Goal: Task Accomplishment & Management: Manage account settings

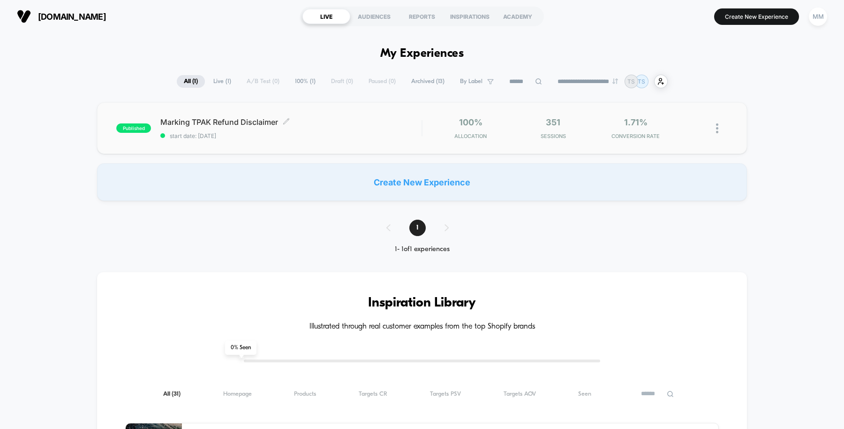
click at [397, 120] on span "Marking TPAK Refund Disclaimer Click to edit experience details" at bounding box center [290, 121] width 261 height 9
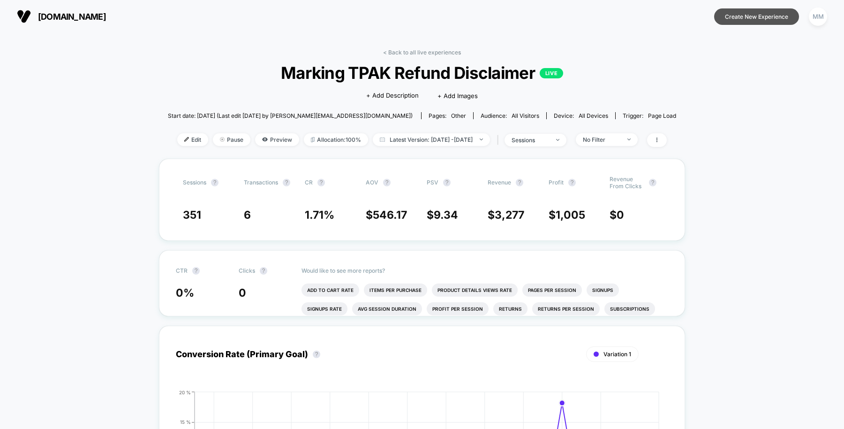
click at [752, 15] on button "Create New Experience" at bounding box center [756, 16] width 85 height 16
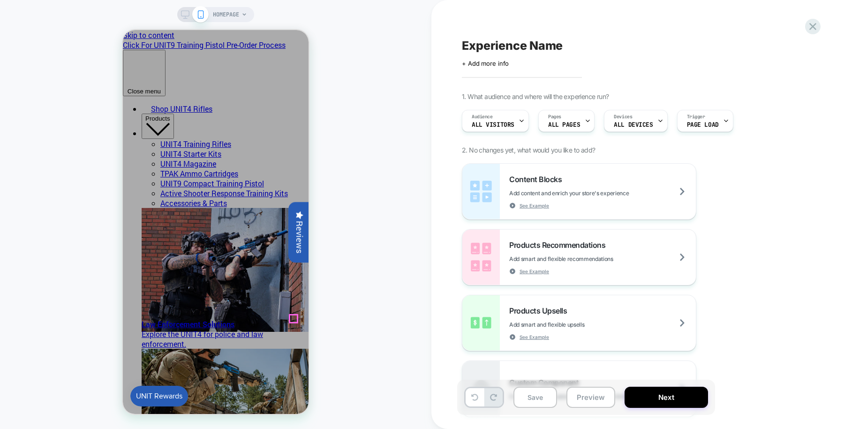
click at [556, 117] on span "Pages" at bounding box center [554, 116] width 13 height 7
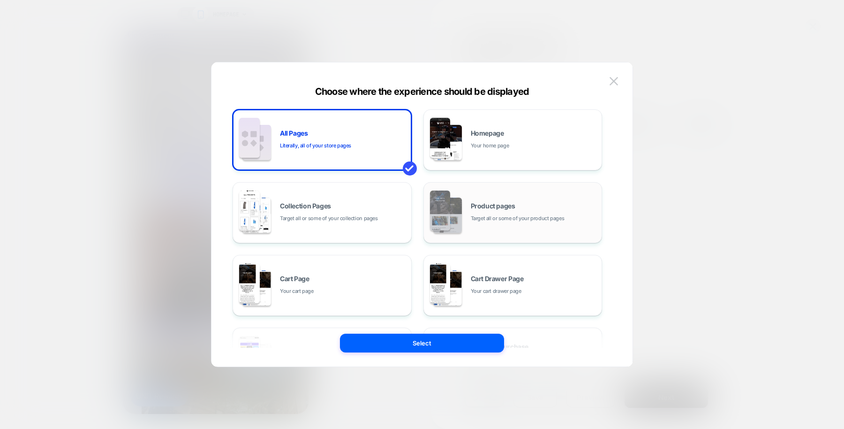
click at [498, 212] on div "Product pages Target all or some of your product pages" at bounding box center [534, 213] width 127 height 20
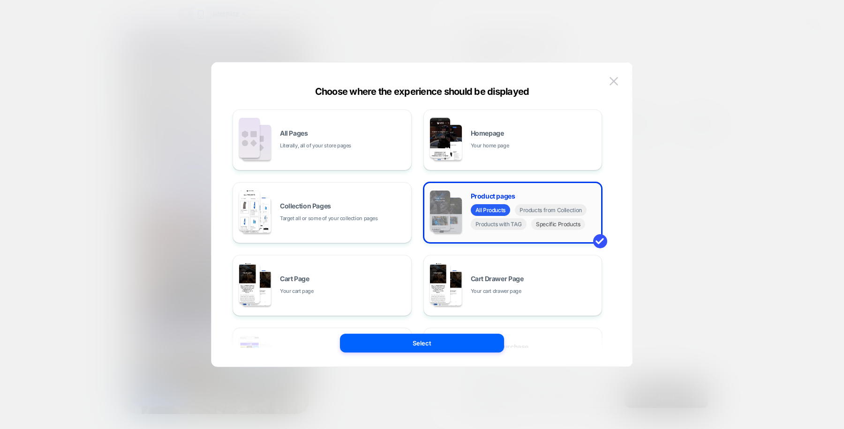
click at [563, 225] on span "Specific Products" at bounding box center [558, 224] width 54 height 12
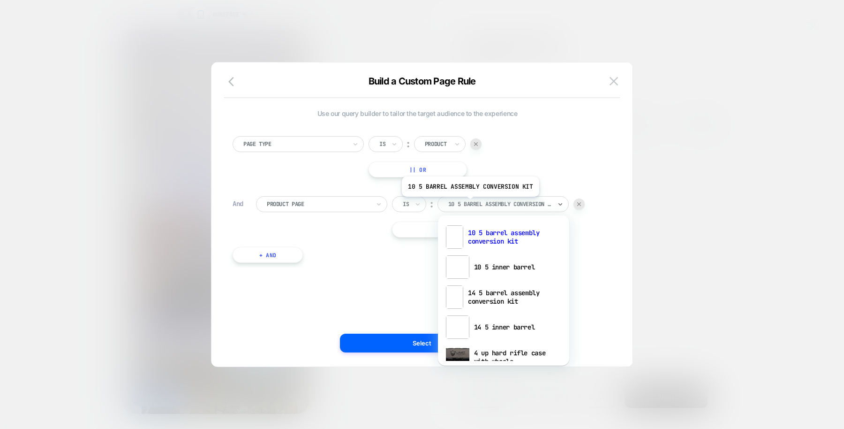
click at [468, 203] on div at bounding box center [499, 204] width 103 height 8
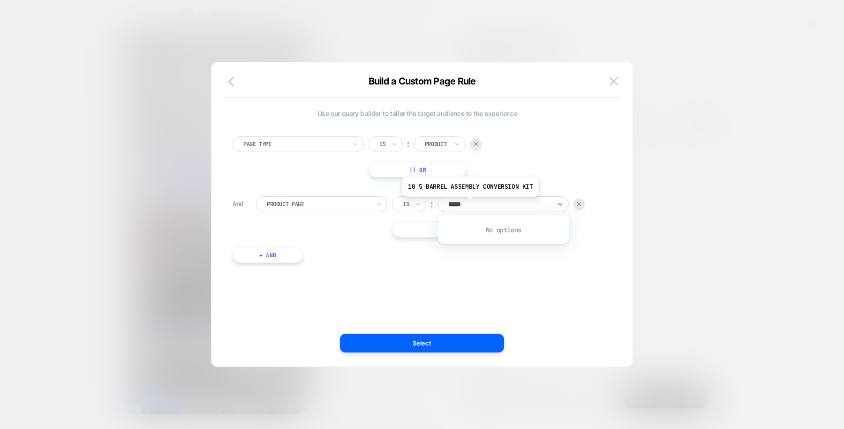
type input "****"
click at [573, 206] on div "Is ︰ 10 5 barrel assembly conversion kit 10 5 BARREL ASSEMBLY CONVERSION KIT" at bounding box center [488, 204] width 193 height 16
click at [613, 83] on img at bounding box center [613, 81] width 8 height 8
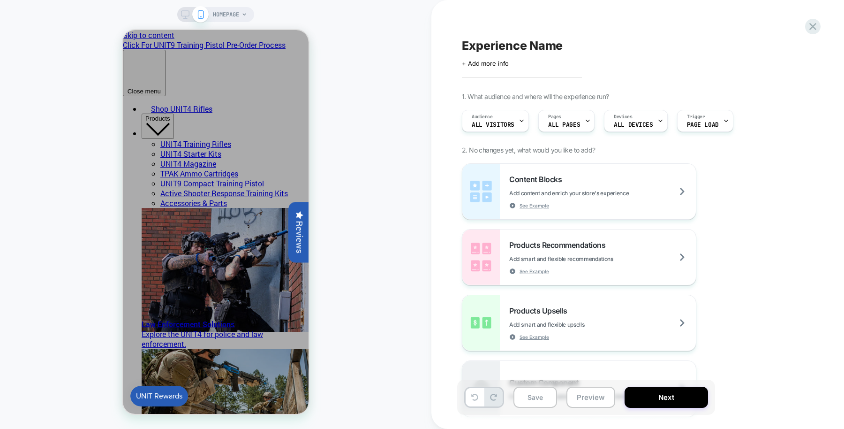
click at [241, 11] on div "HOMEPAGE" at bounding box center [230, 14] width 34 height 15
click at [234, 16] on span "HOMEPAGE" at bounding box center [226, 14] width 26 height 15
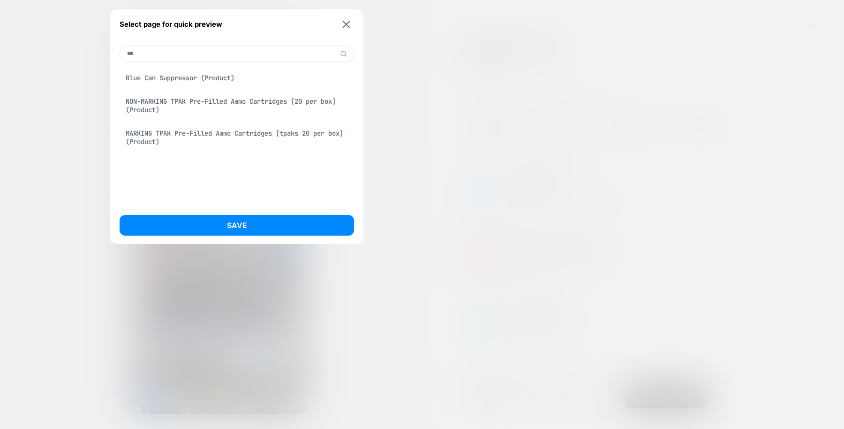
type input "***"
click at [349, 28] on div "Select page for quick preview" at bounding box center [237, 24] width 234 height 23
click at [345, 23] on img at bounding box center [347, 24] width 8 height 7
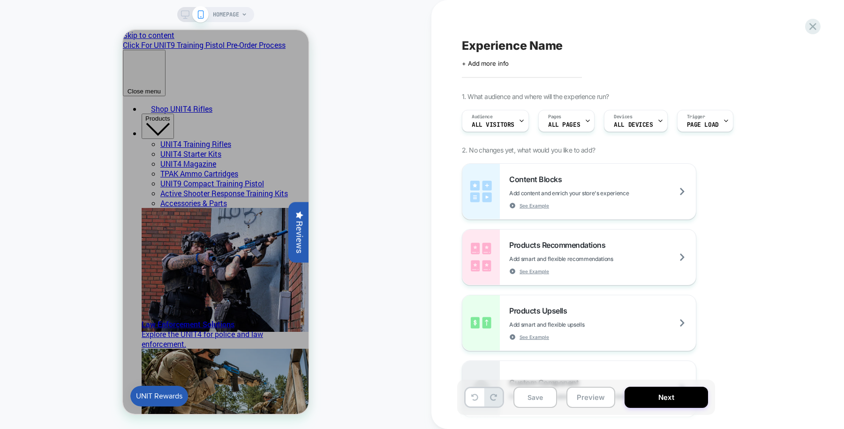
click at [240, 15] on div "HOMEPAGE" at bounding box center [230, 14] width 34 height 15
click at [243, 19] on div "HOMEPAGE" at bounding box center [230, 14] width 34 height 15
click at [238, 13] on span "HOMEPAGE" at bounding box center [226, 14] width 26 height 15
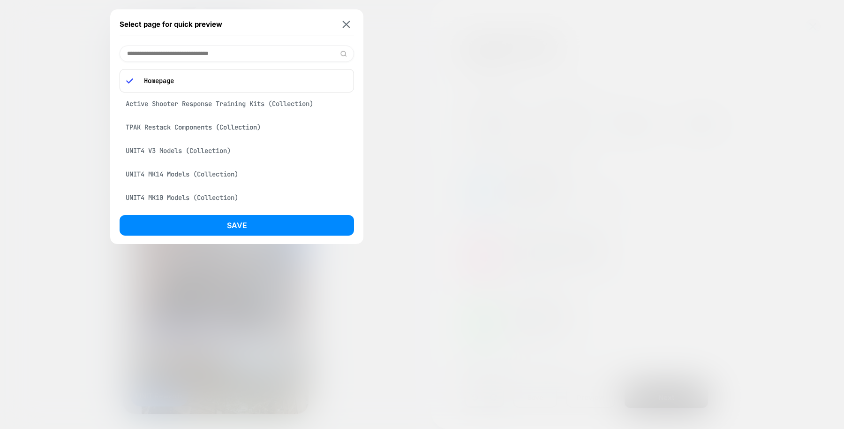
click at [237, 45] on input at bounding box center [237, 53] width 234 height 16
paste input "**********"
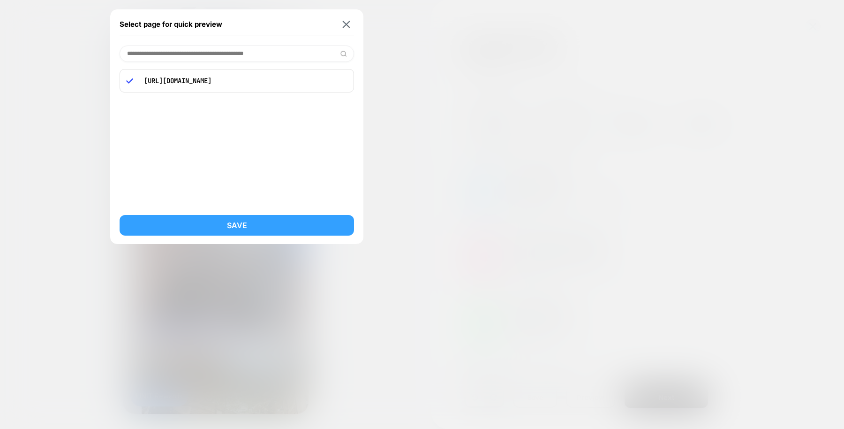
type input "**********"
click at [251, 221] on button "Save" at bounding box center [237, 225] width 234 height 21
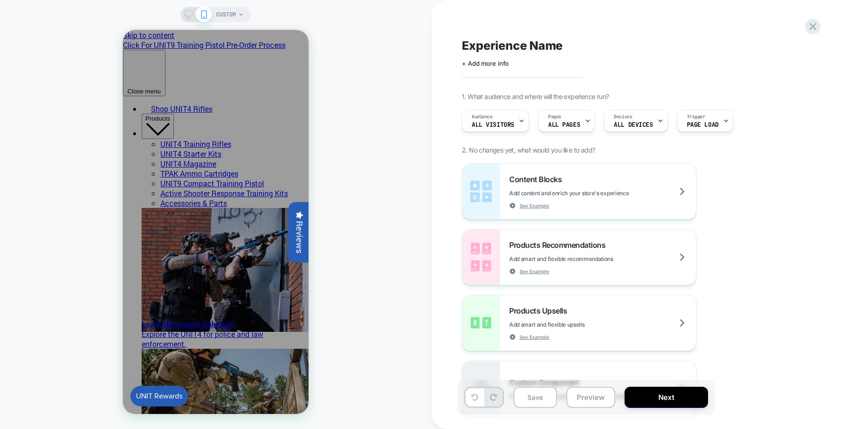
click at [233, 15] on span "CUSTOM" at bounding box center [226, 14] width 20 height 15
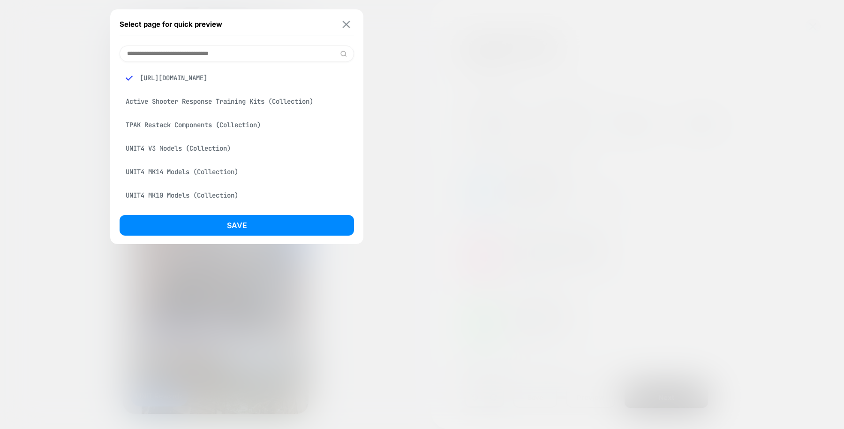
click at [347, 25] on img at bounding box center [347, 24] width 8 height 7
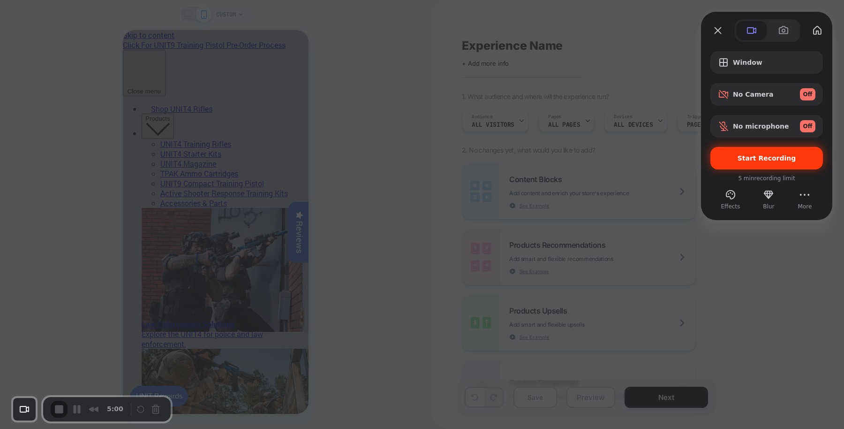
click at [761, 148] on div "Start Recording" at bounding box center [766, 158] width 113 height 23
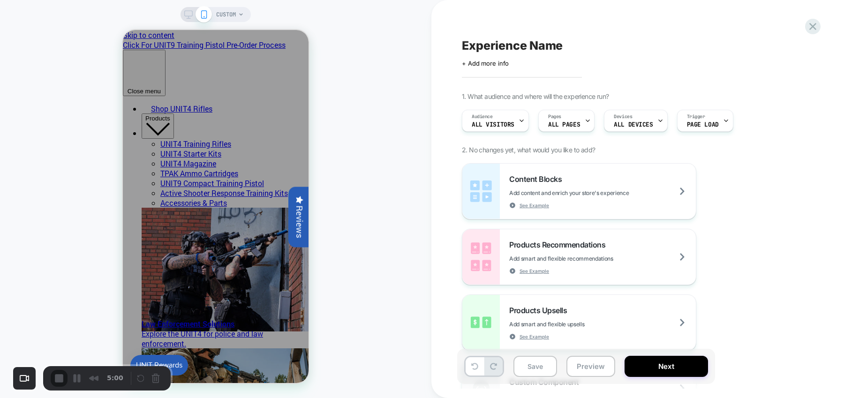
click at [232, 9] on span "CUSTOM" at bounding box center [226, 14] width 20 height 15
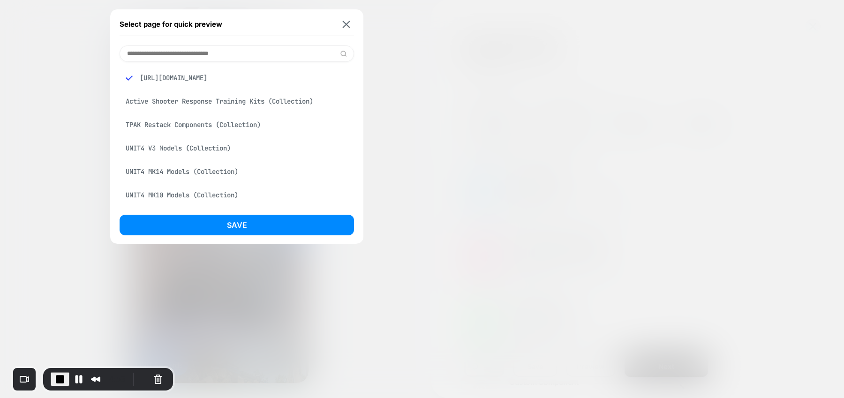
paste input "**********"
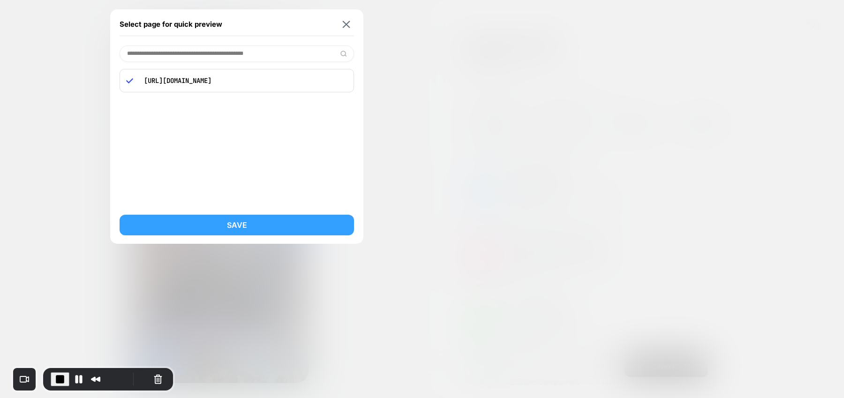
type input "**********"
click at [260, 227] on button "Save" at bounding box center [237, 225] width 234 height 21
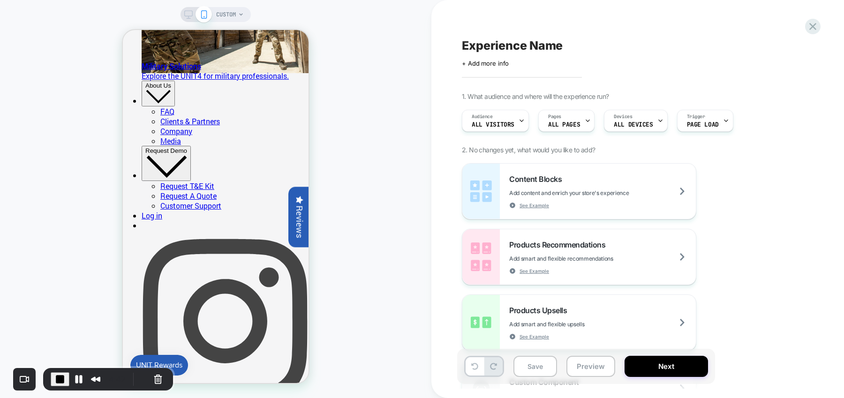
scroll to position [399, 0]
click at [565, 113] on div "Pages ALL PAGES" at bounding box center [564, 120] width 51 height 21
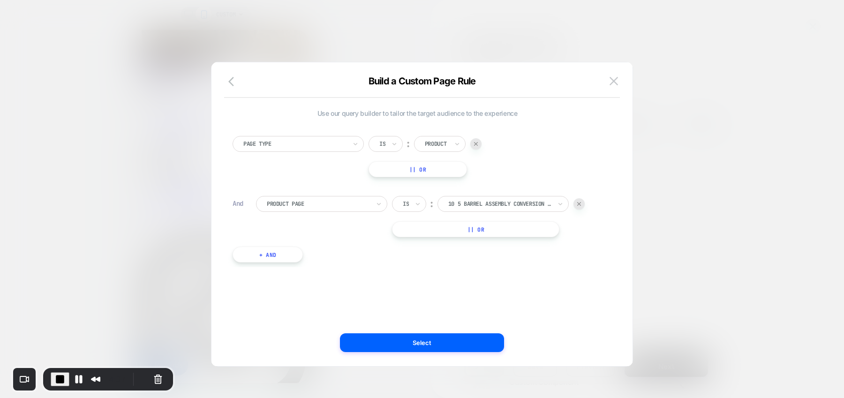
click at [579, 203] on img at bounding box center [579, 204] width 4 height 4
click at [289, 197] on button "+ And" at bounding box center [268, 195] width 70 height 16
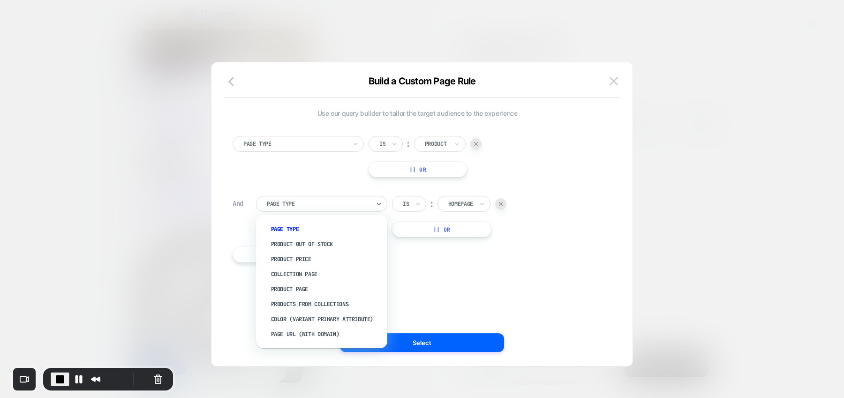
click at [310, 200] on div at bounding box center [318, 204] width 103 height 8
click at [329, 284] on div "Product Page" at bounding box center [326, 289] width 122 height 15
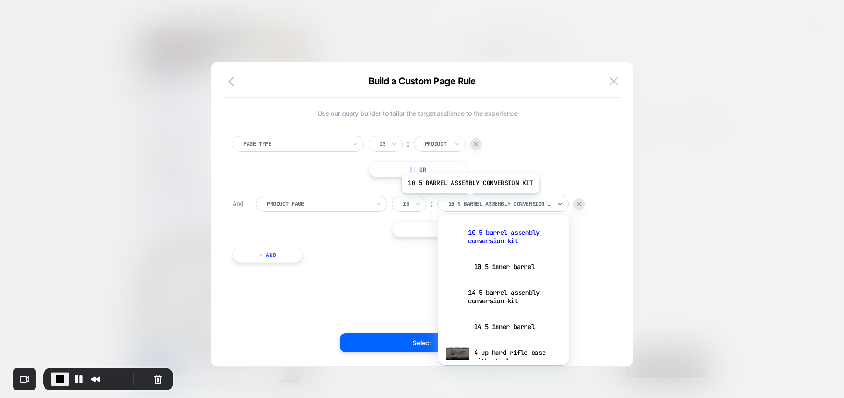
click at [468, 200] on div at bounding box center [499, 204] width 103 height 8
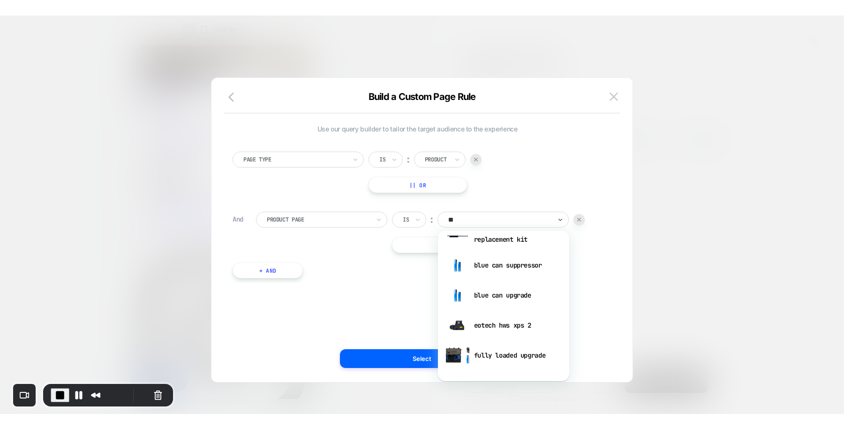
scroll to position [0, 0]
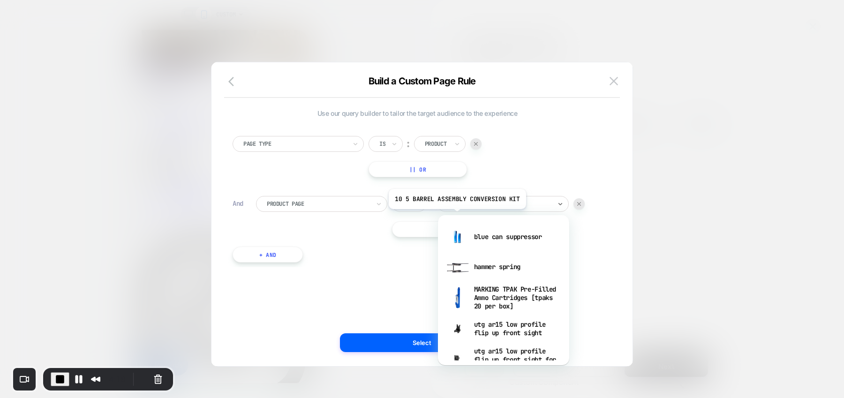
type input "*"
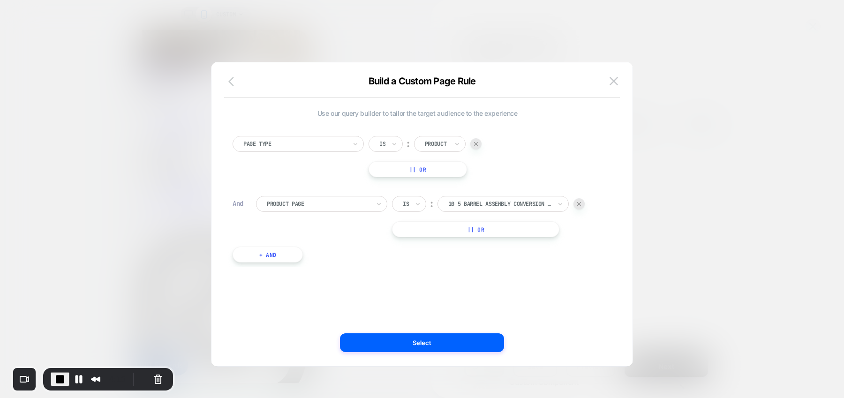
click at [230, 78] on icon "button" at bounding box center [233, 81] width 11 height 11
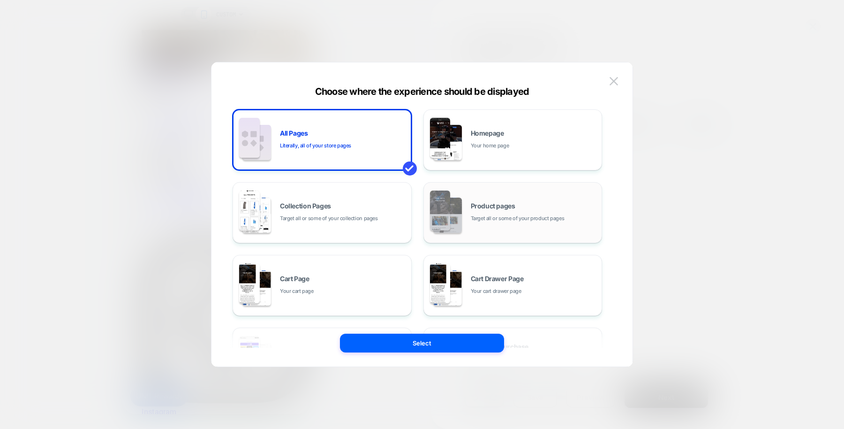
scroll to position [141, 0]
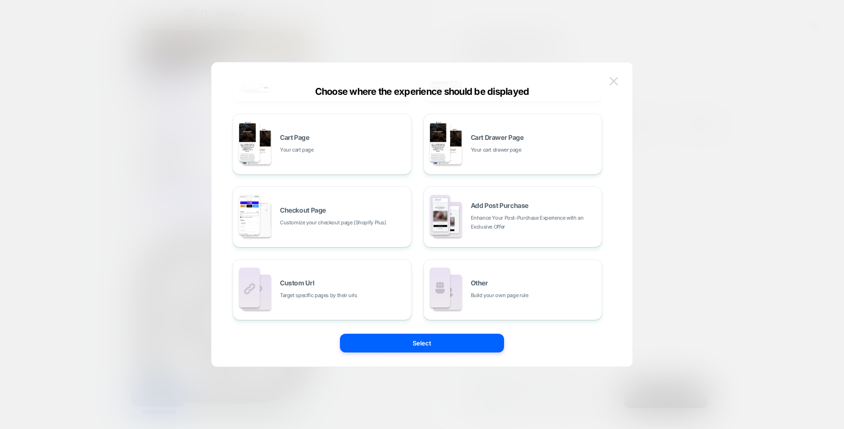
click at [613, 78] on img at bounding box center [613, 81] width 8 height 8
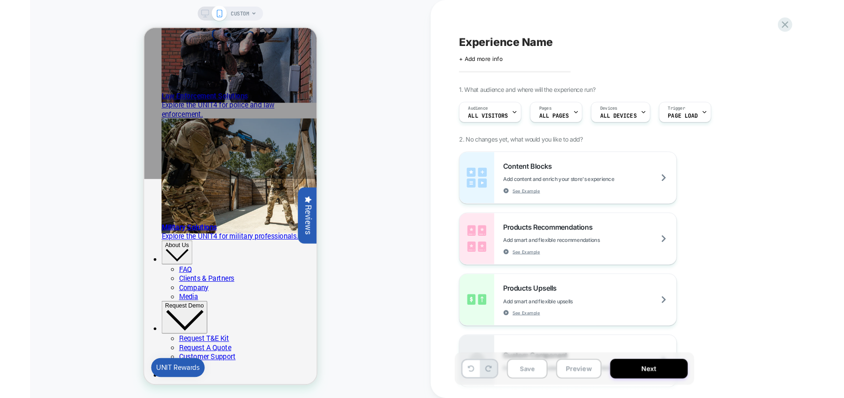
scroll to position [220, 0]
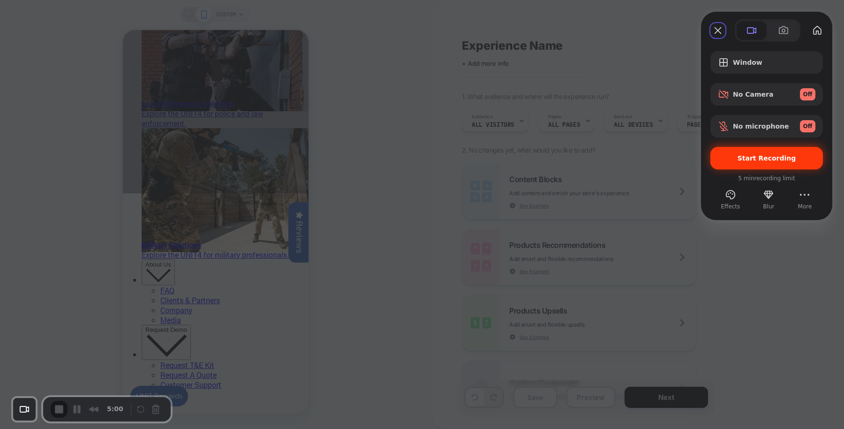
click at [733, 169] on div "Start Recording" at bounding box center [766, 158] width 113 height 23
click at [749, 151] on div "Start Recording" at bounding box center [766, 158] width 113 height 23
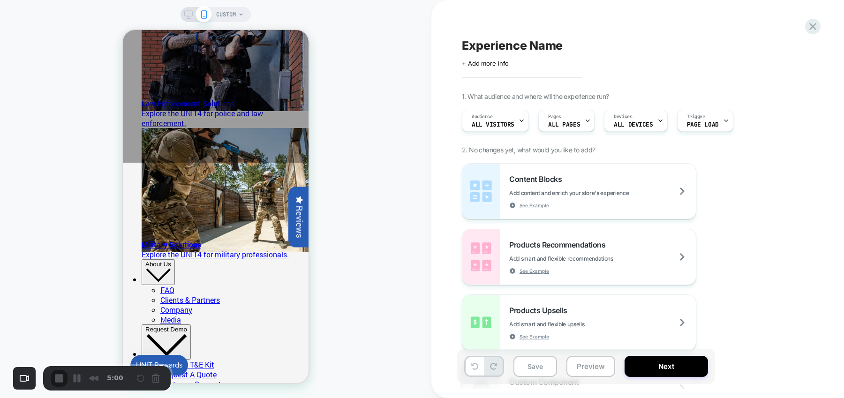
click at [235, 14] on span "CUSTOM" at bounding box center [226, 14] width 20 height 15
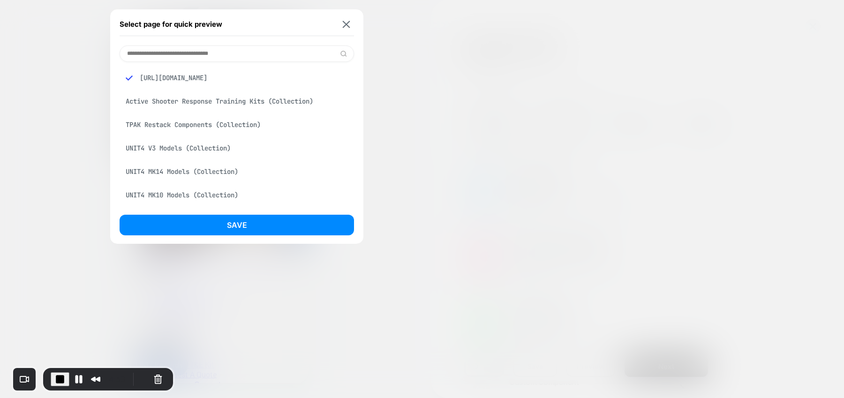
click at [237, 53] on input at bounding box center [237, 53] width 234 height 16
paste input "**********"
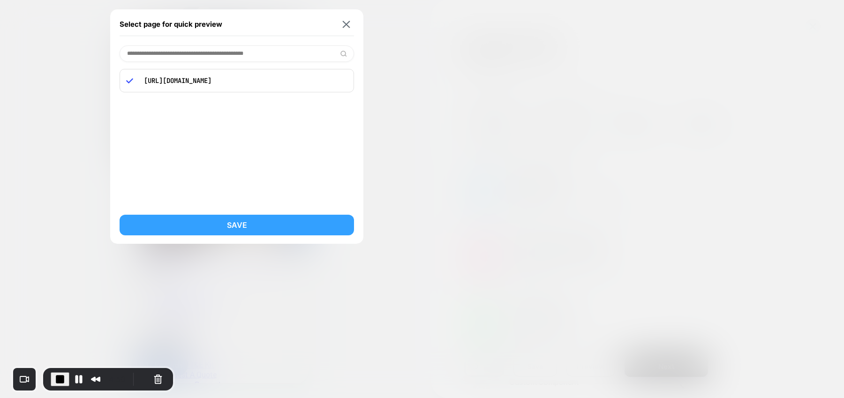
type input "**********"
click at [249, 220] on button "Save" at bounding box center [237, 225] width 234 height 21
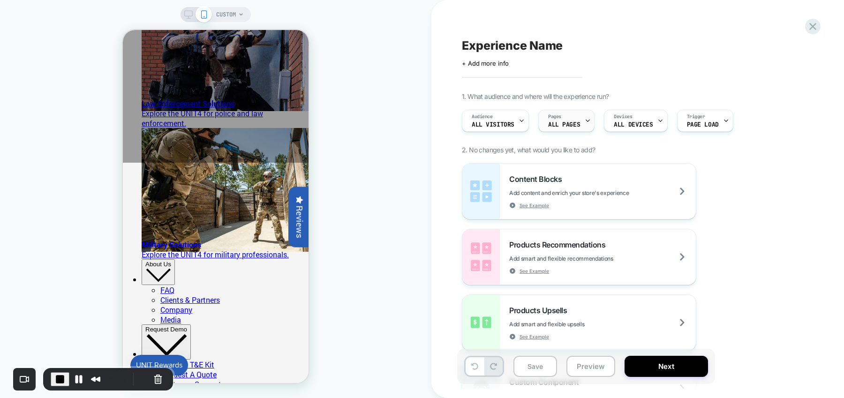
click at [554, 127] on span "ALL PAGES" at bounding box center [564, 124] width 32 height 7
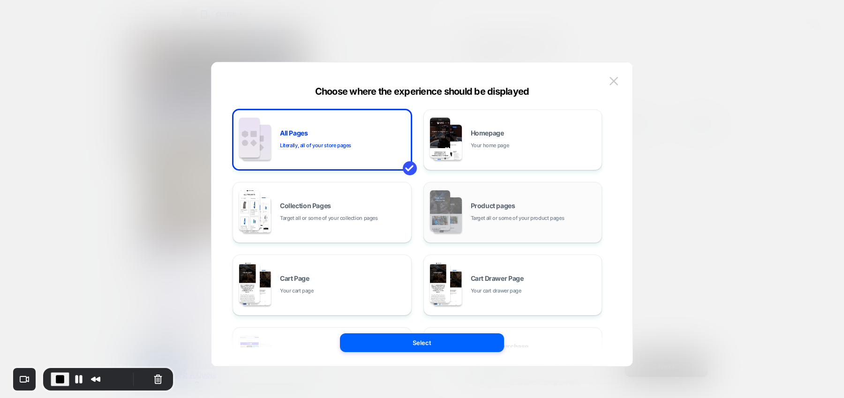
click at [464, 216] on div "Product pages Target all or some of your product pages" at bounding box center [513, 213] width 169 height 52
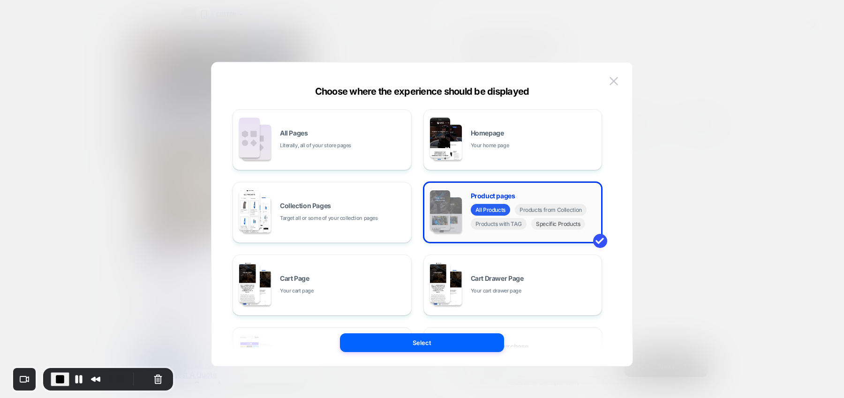
click at [558, 225] on span "Specific Products" at bounding box center [558, 224] width 54 height 12
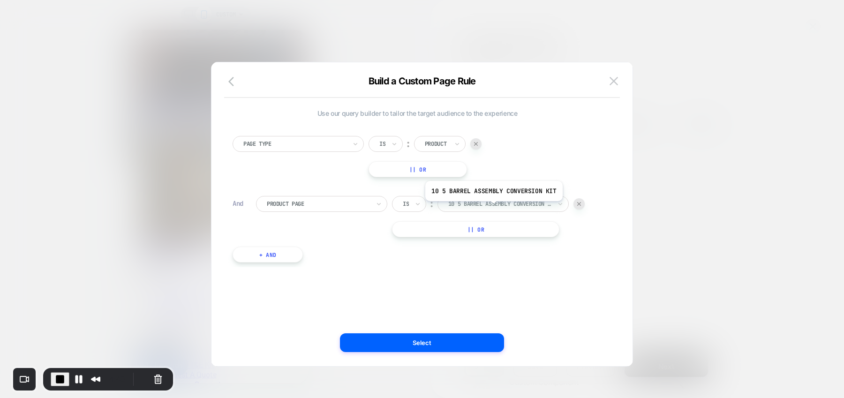
click at [491, 208] on div at bounding box center [499, 204] width 103 height 8
type input "***"
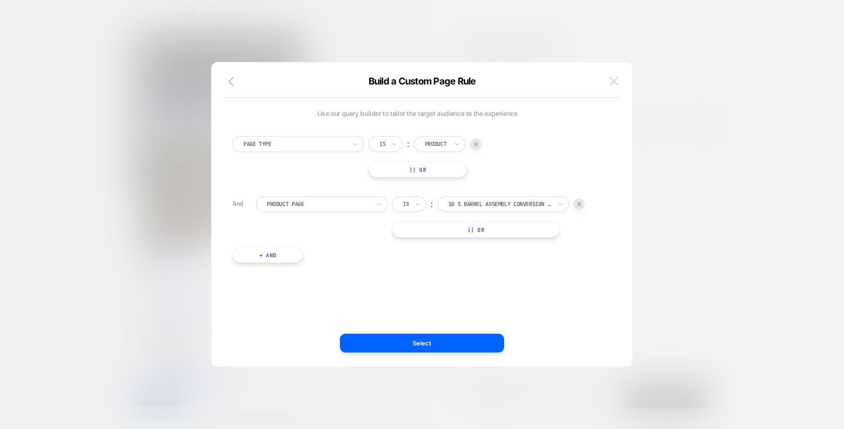
click at [616, 78] on img at bounding box center [613, 81] width 8 height 8
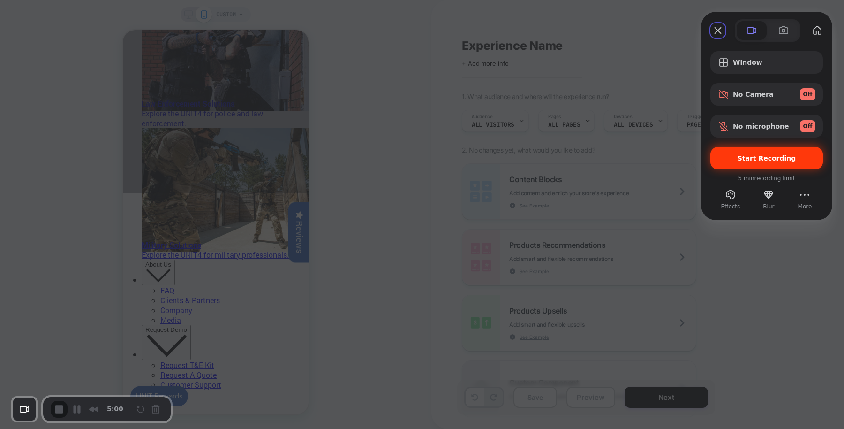
click at [730, 154] on span "Start Recording" at bounding box center [767, 158] width 98 height 8
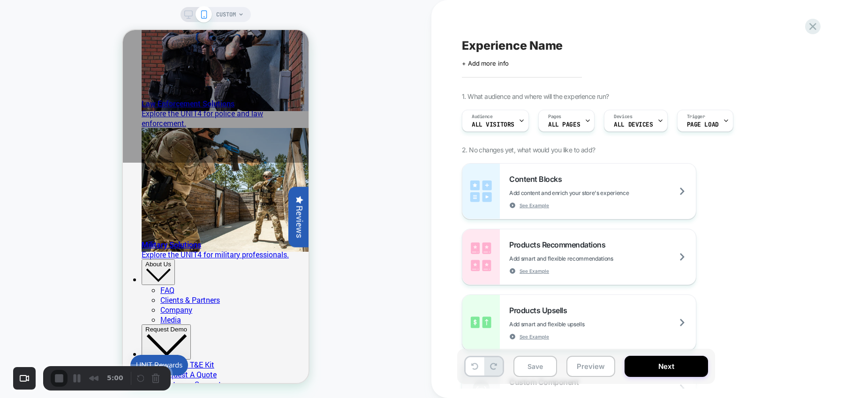
click at [224, 8] on span "CUSTOM" at bounding box center [226, 14] width 20 height 15
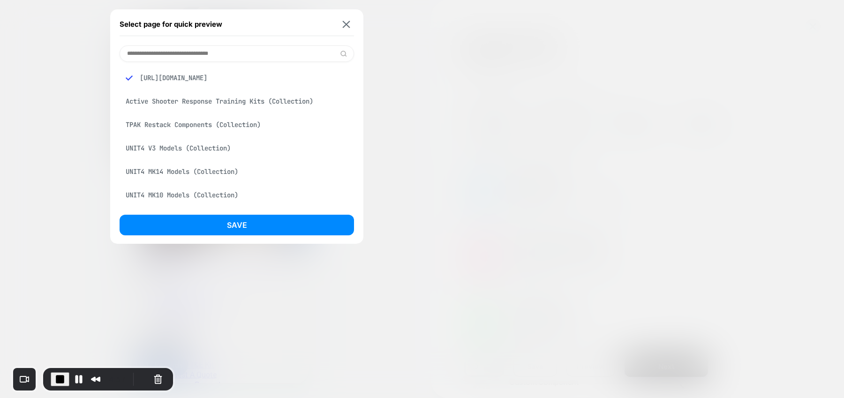
paste input "**********"
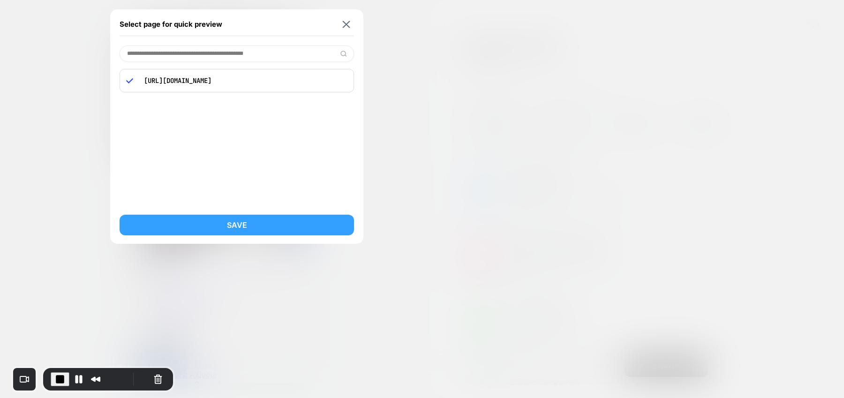
type input "**********"
click at [271, 221] on button "Save" at bounding box center [237, 225] width 234 height 21
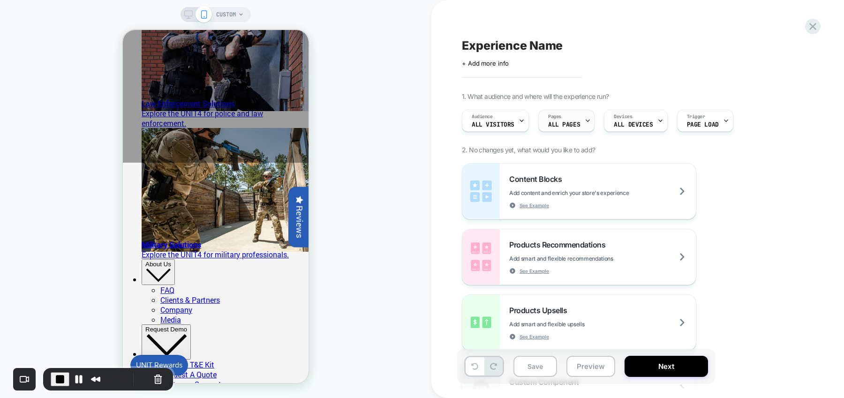
click at [556, 120] on span "Pages" at bounding box center [554, 116] width 13 height 7
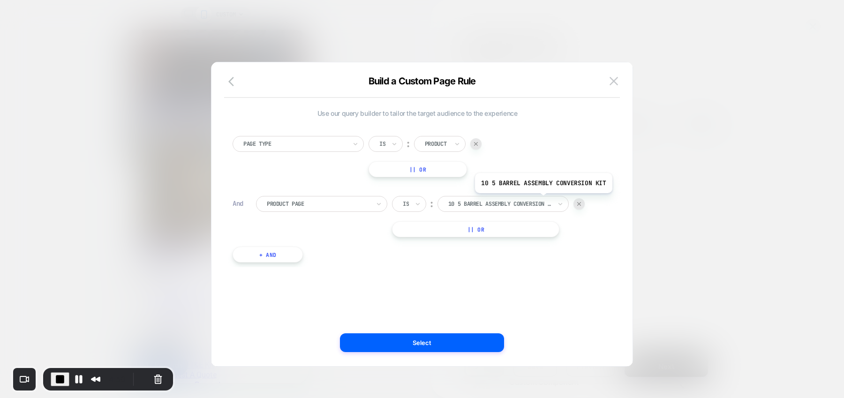
click at [541, 200] on div at bounding box center [499, 204] width 103 height 8
click at [235, 84] on icon "button" at bounding box center [233, 81] width 11 height 11
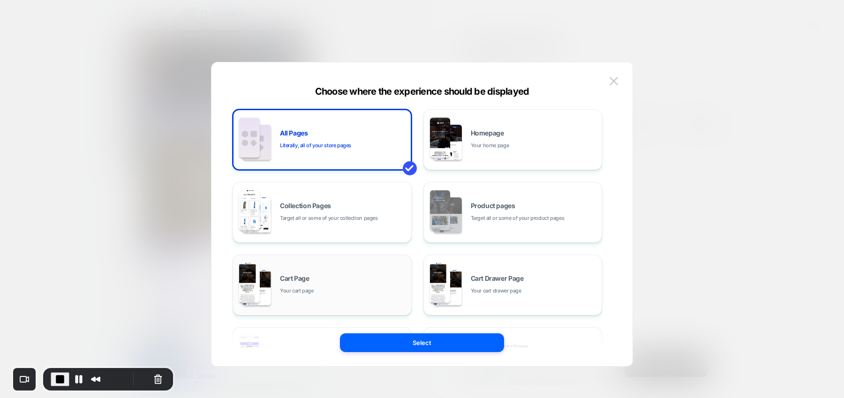
scroll to position [141, 0]
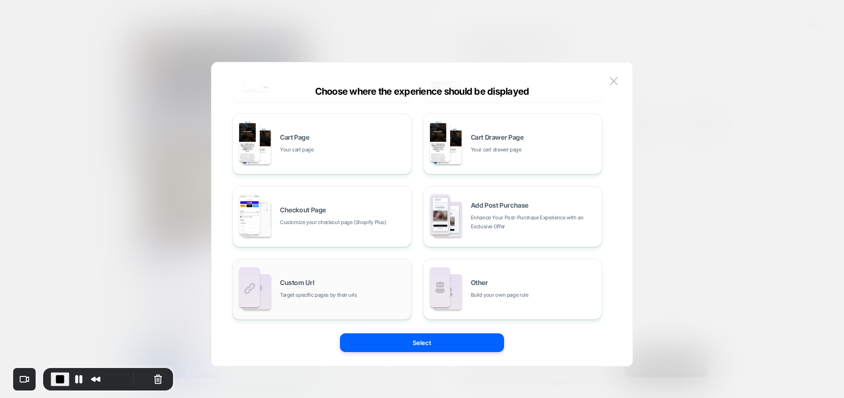
click at [342, 291] on span "Target specific pages by their urls" at bounding box center [318, 295] width 77 height 9
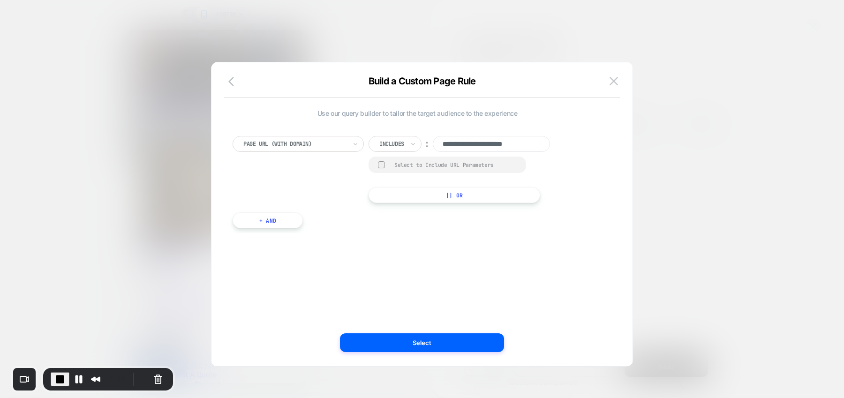
scroll to position [0, 1]
paste input "**********"
type input "**********"
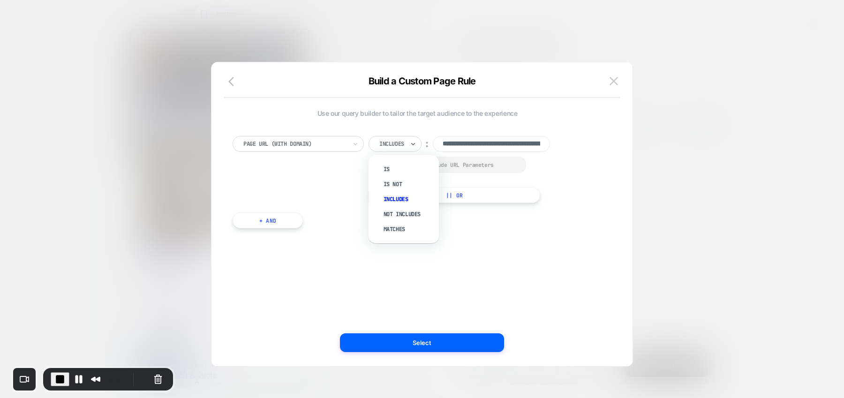
click at [398, 143] on div at bounding box center [391, 144] width 25 height 8
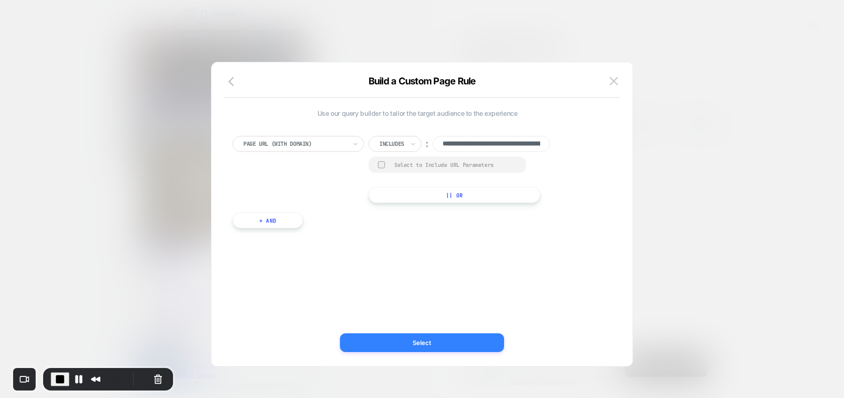
click at [408, 345] on button "Select" at bounding box center [422, 342] width 164 height 19
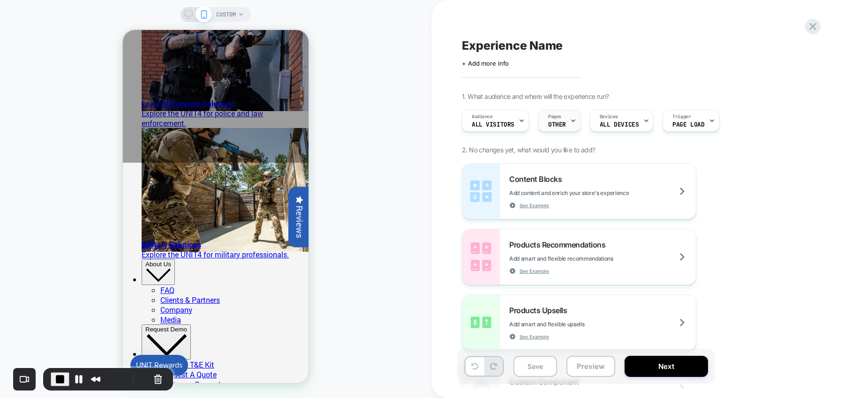
click at [554, 124] on span "OTHER" at bounding box center [557, 124] width 18 height 7
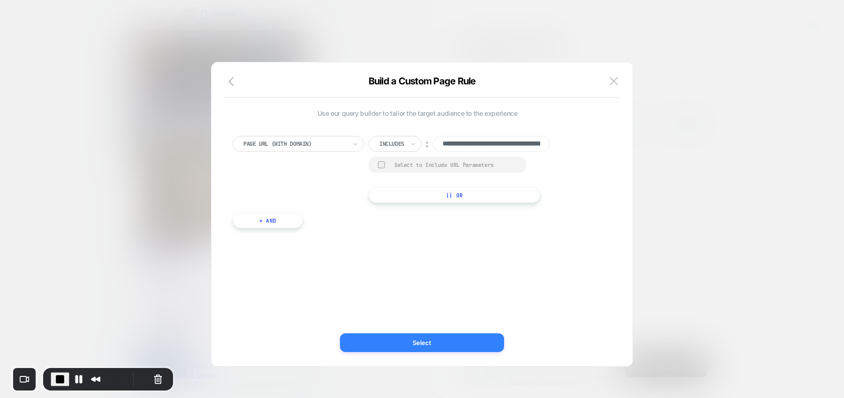
click at [451, 342] on button "Select" at bounding box center [422, 342] width 164 height 19
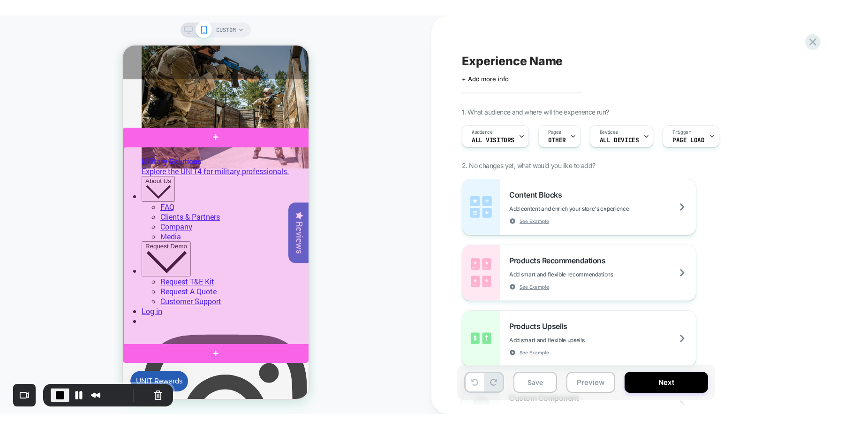
scroll to position [319, 0]
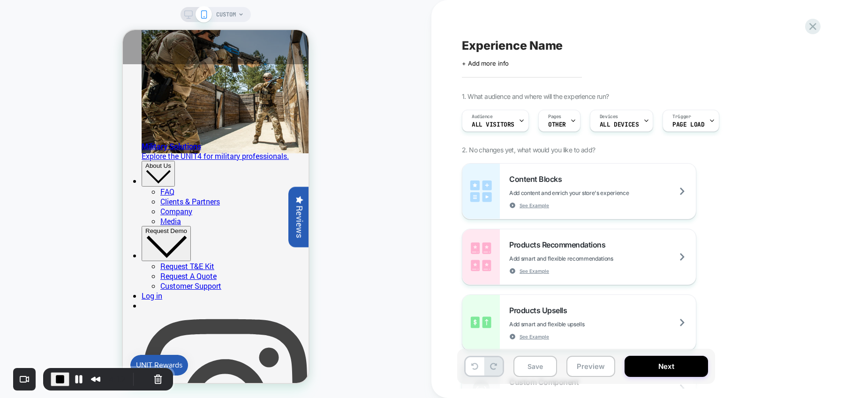
click at [390, 210] on div "CUSTOM" at bounding box center [215, 198] width 431 height 379
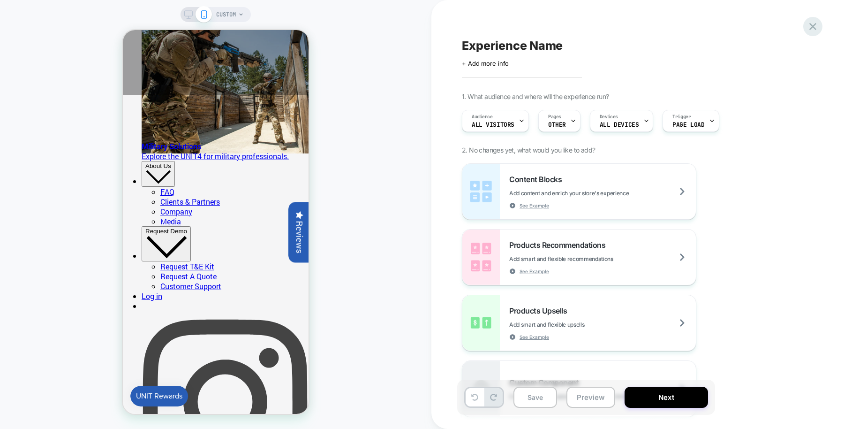
click at [813, 26] on icon at bounding box center [812, 26] width 7 height 7
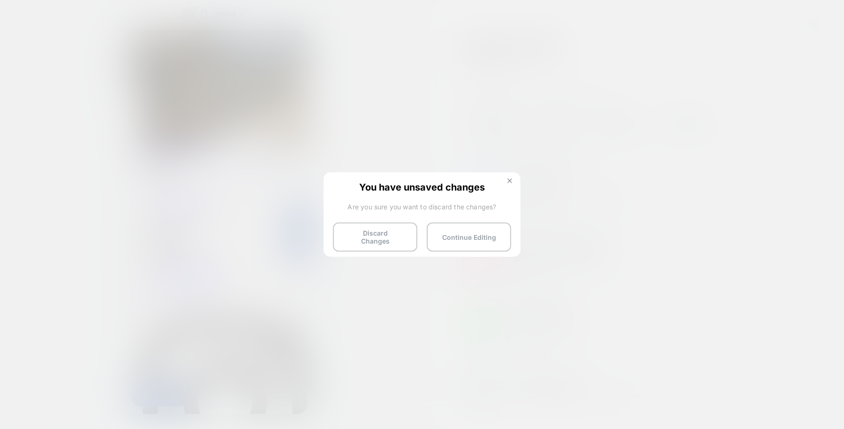
click at [510, 182] on img at bounding box center [509, 180] width 5 height 5
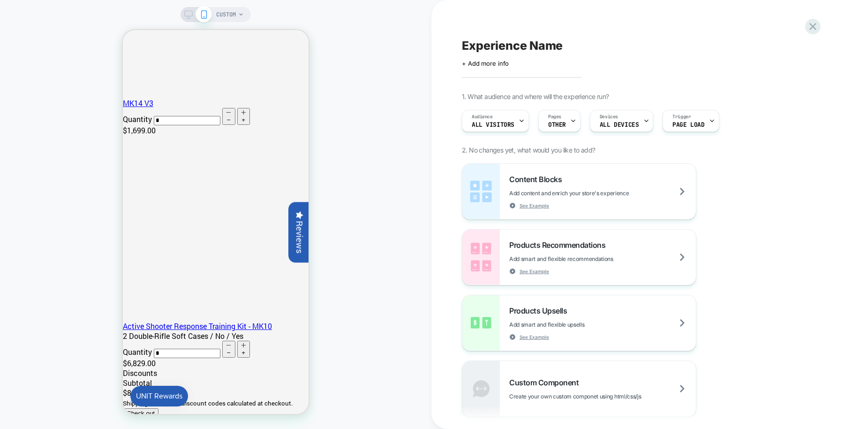
scroll to position [1696, 0]
click at [232, 14] on span "CUSTOM" at bounding box center [226, 14] width 20 height 15
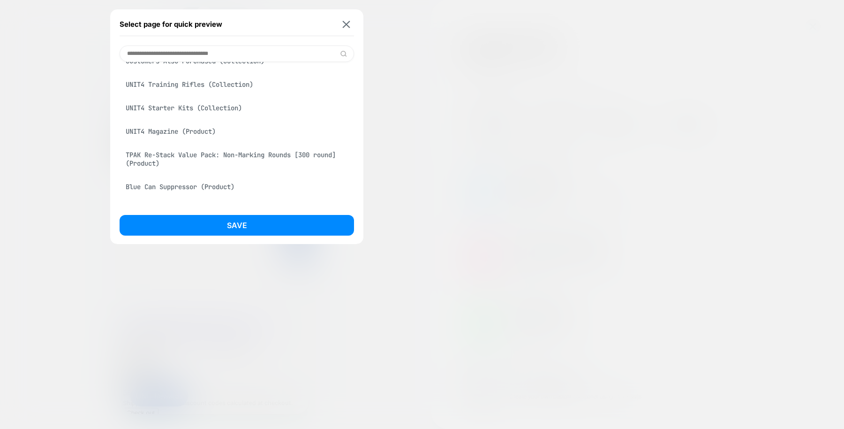
scroll to position [206, 0]
click at [195, 132] on div "UNIT4 Magazine (Product)" at bounding box center [237, 129] width 234 height 18
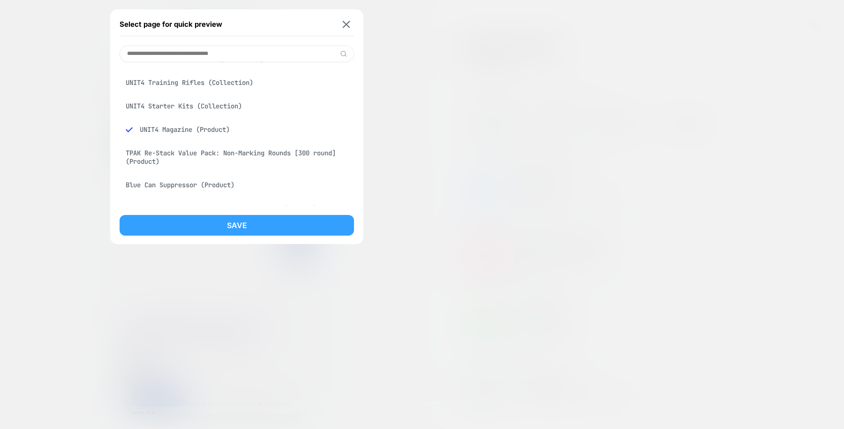
click at [251, 222] on button "Save" at bounding box center [237, 225] width 234 height 21
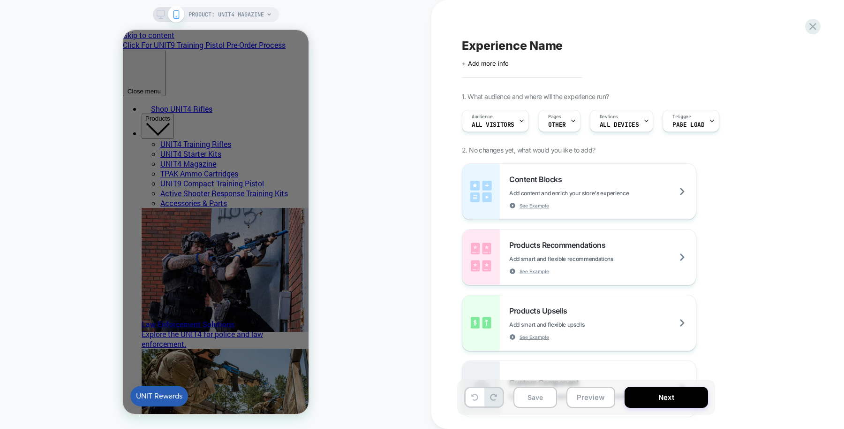
scroll to position [0, 0]
click at [255, 14] on span "PRODUCT: UNIT4 Magazine" at bounding box center [225, 14] width 75 height 15
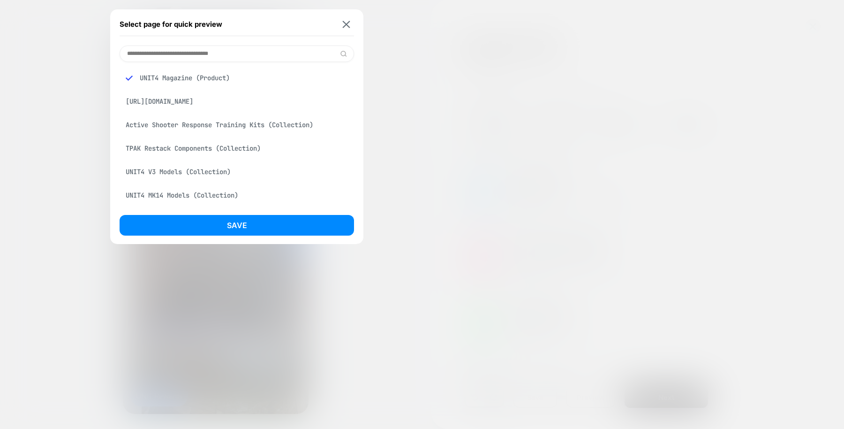
click at [252, 106] on div "https://unitsolutions.com/products/unit9-preorder" at bounding box center [237, 101] width 234 height 18
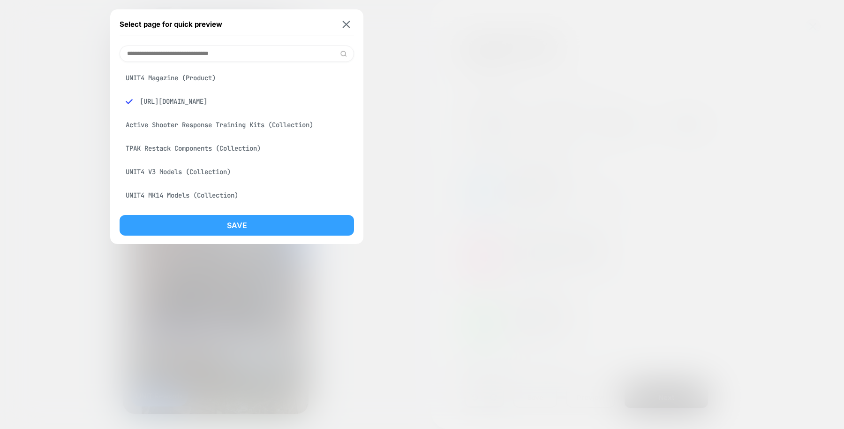
click at [243, 216] on button "Save" at bounding box center [237, 225] width 234 height 21
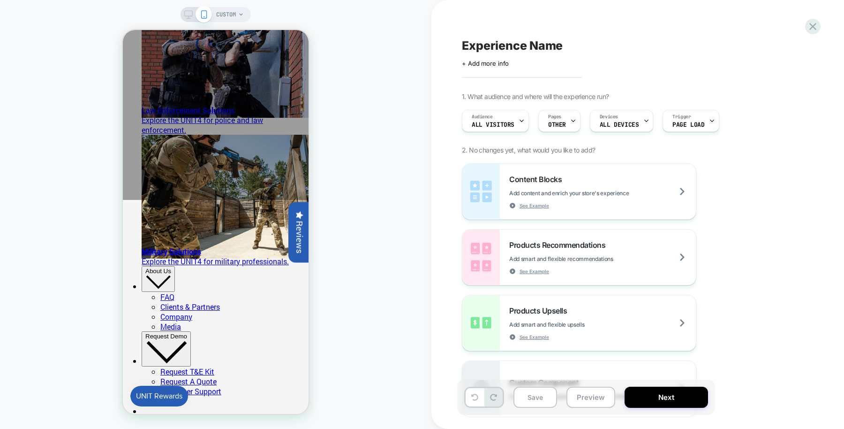
scroll to position [216, 0]
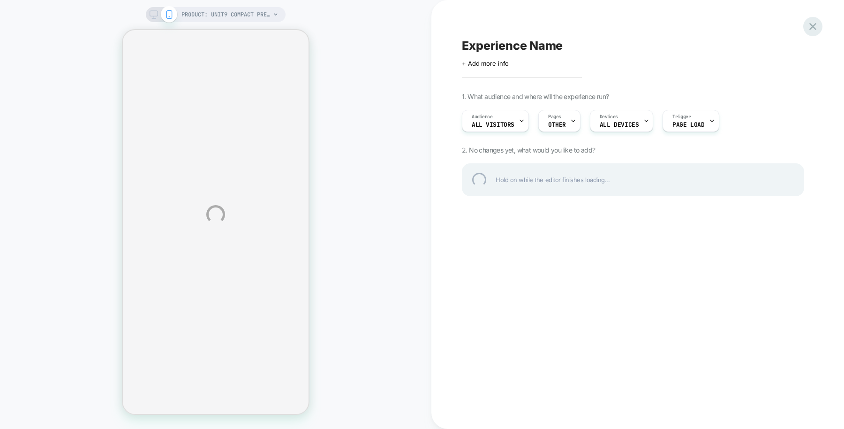
click at [819, 26] on div at bounding box center [812, 26] width 19 height 19
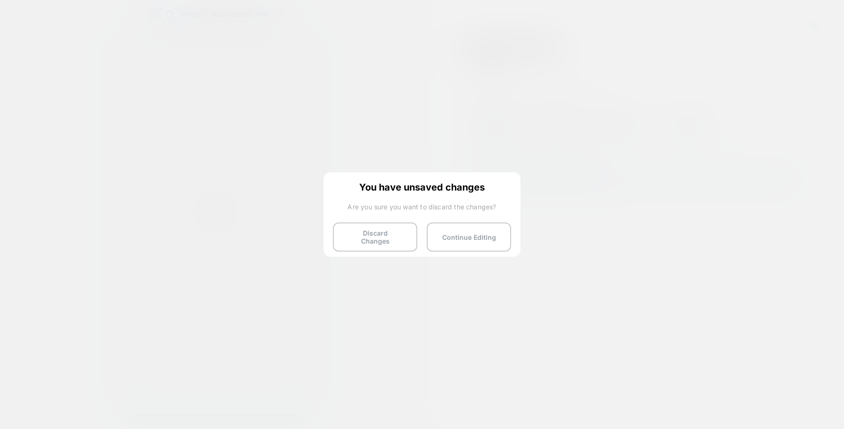
click at [384, 235] on button "Discard Changes" at bounding box center [375, 236] width 84 height 29
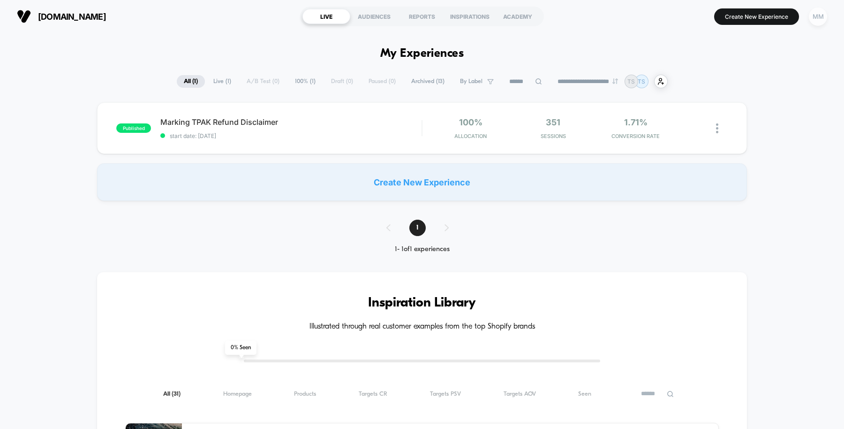
click at [820, 15] on div "MM" at bounding box center [818, 17] width 18 height 18
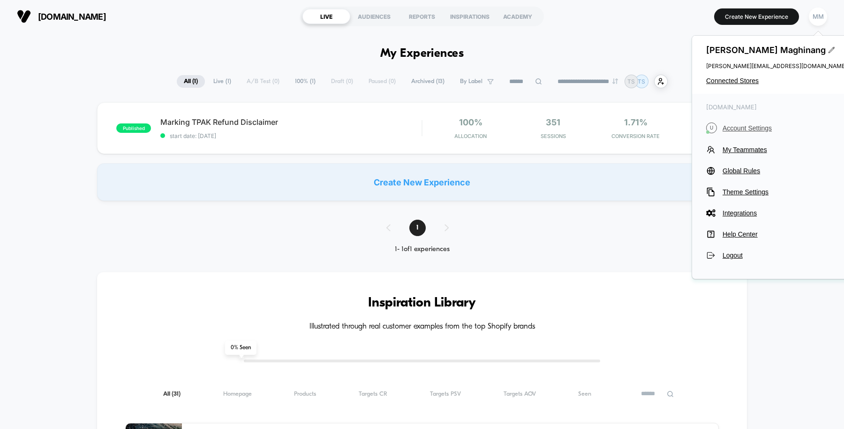
click at [738, 128] on span "Account Settings" at bounding box center [784, 128] width 124 height 8
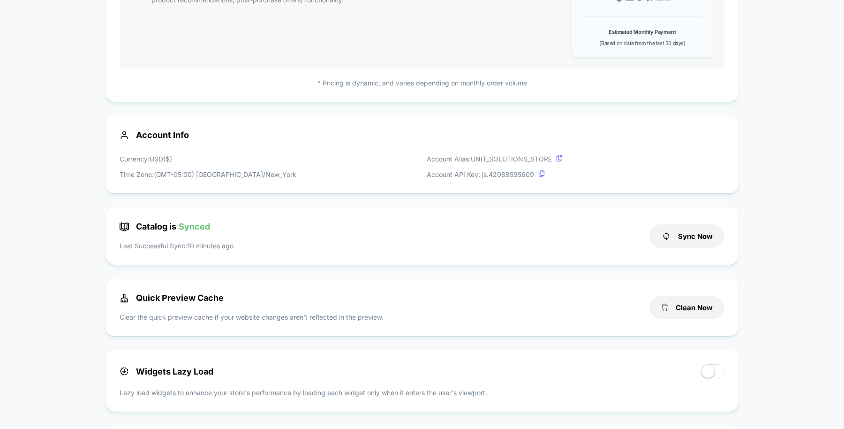
scroll to position [182, 0]
